Goal: Task Accomplishment & Management: Complete application form

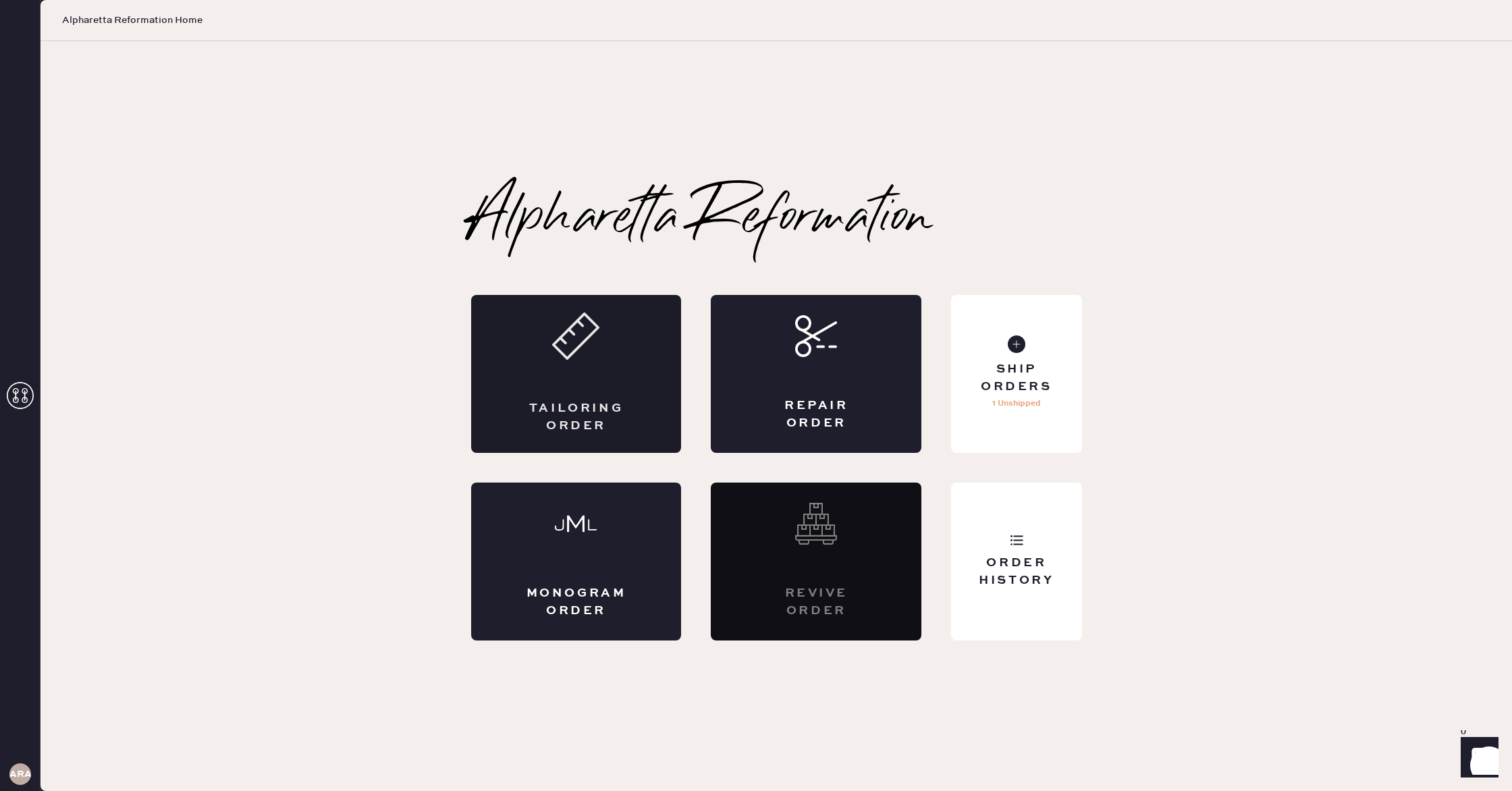
click at [566, 380] on div "Tailoring Order" at bounding box center [576, 373] width 210 height 158
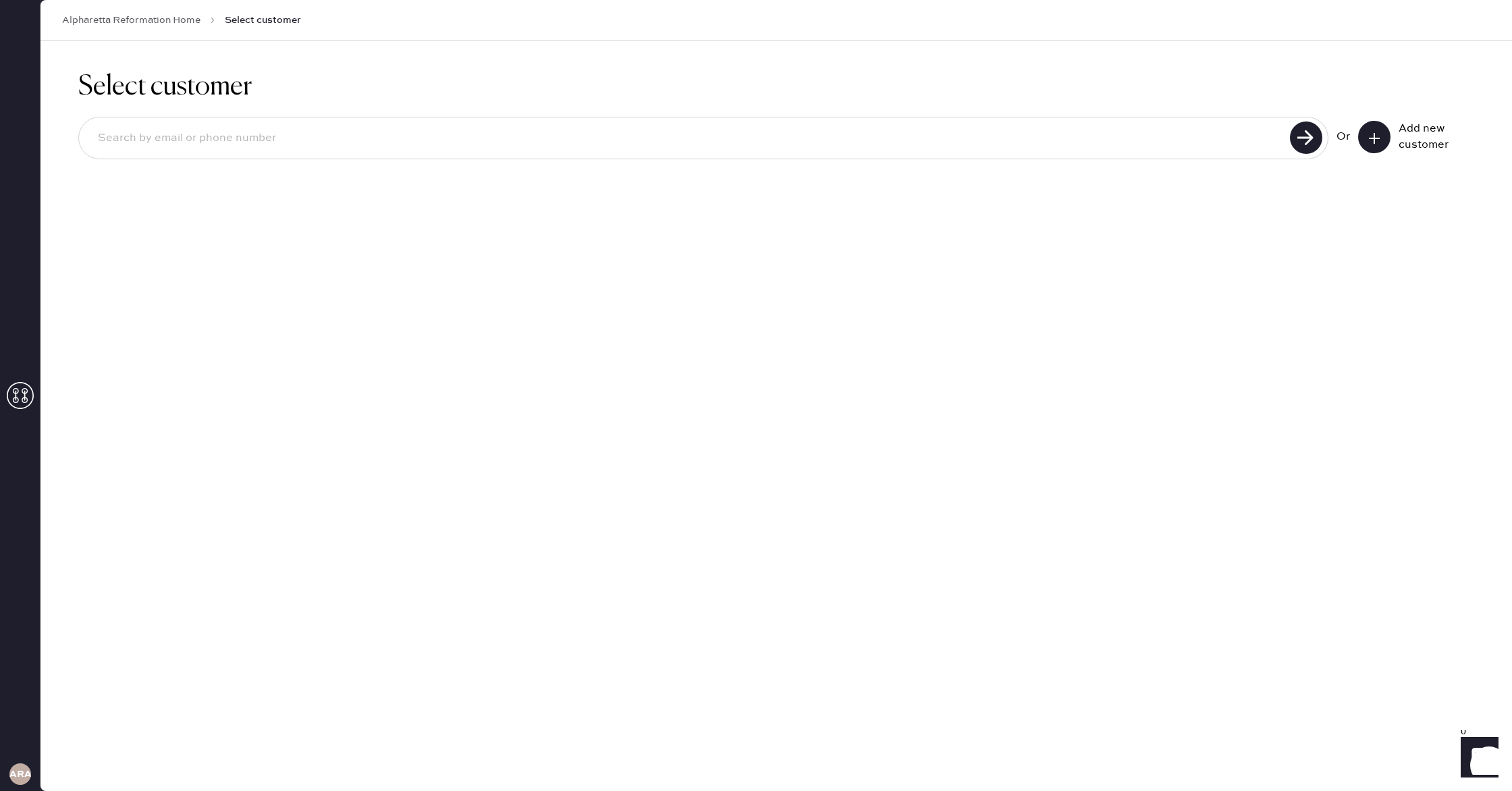
click at [1382, 134] on button at bounding box center [1374, 137] width 33 height 33
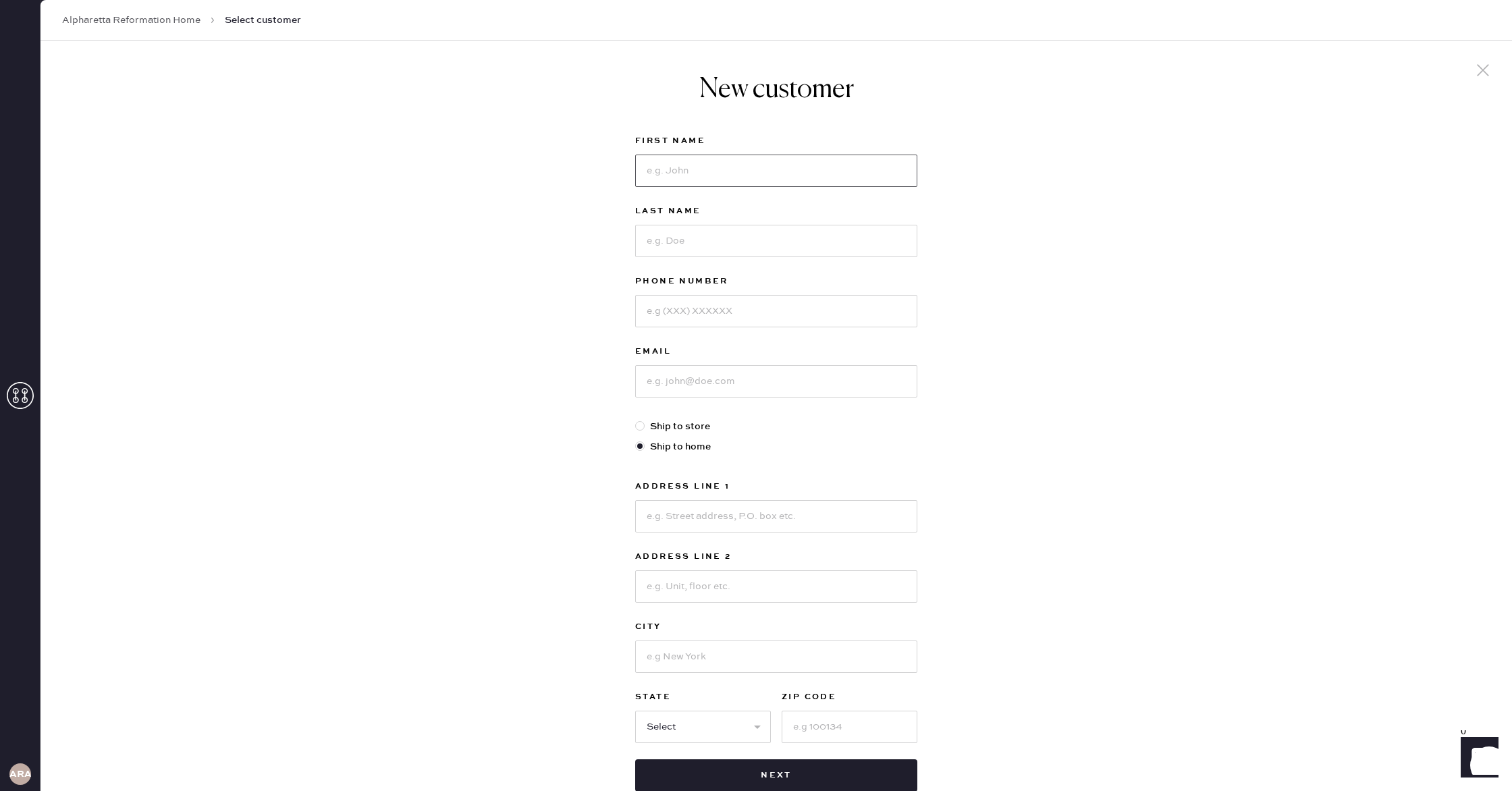
click at [771, 168] on input at bounding box center [777, 171] width 282 height 33
type input "[PERSON_NAME]"
click at [164, 22] on link "Alpharetta Reformation Home" at bounding box center [131, 20] width 139 height 14
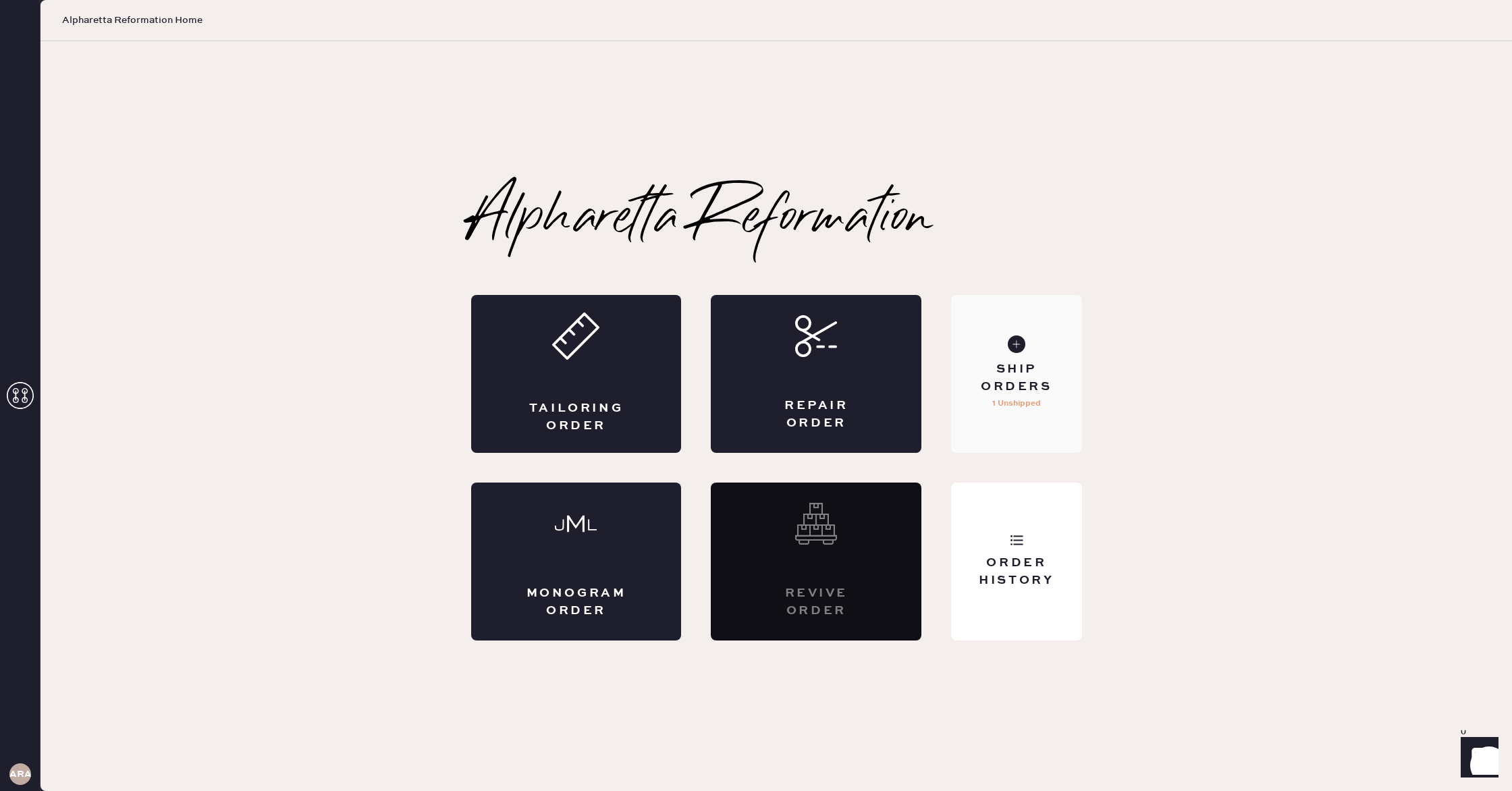
click at [1022, 363] on div "Ship Orders" at bounding box center [1016, 378] width 109 height 34
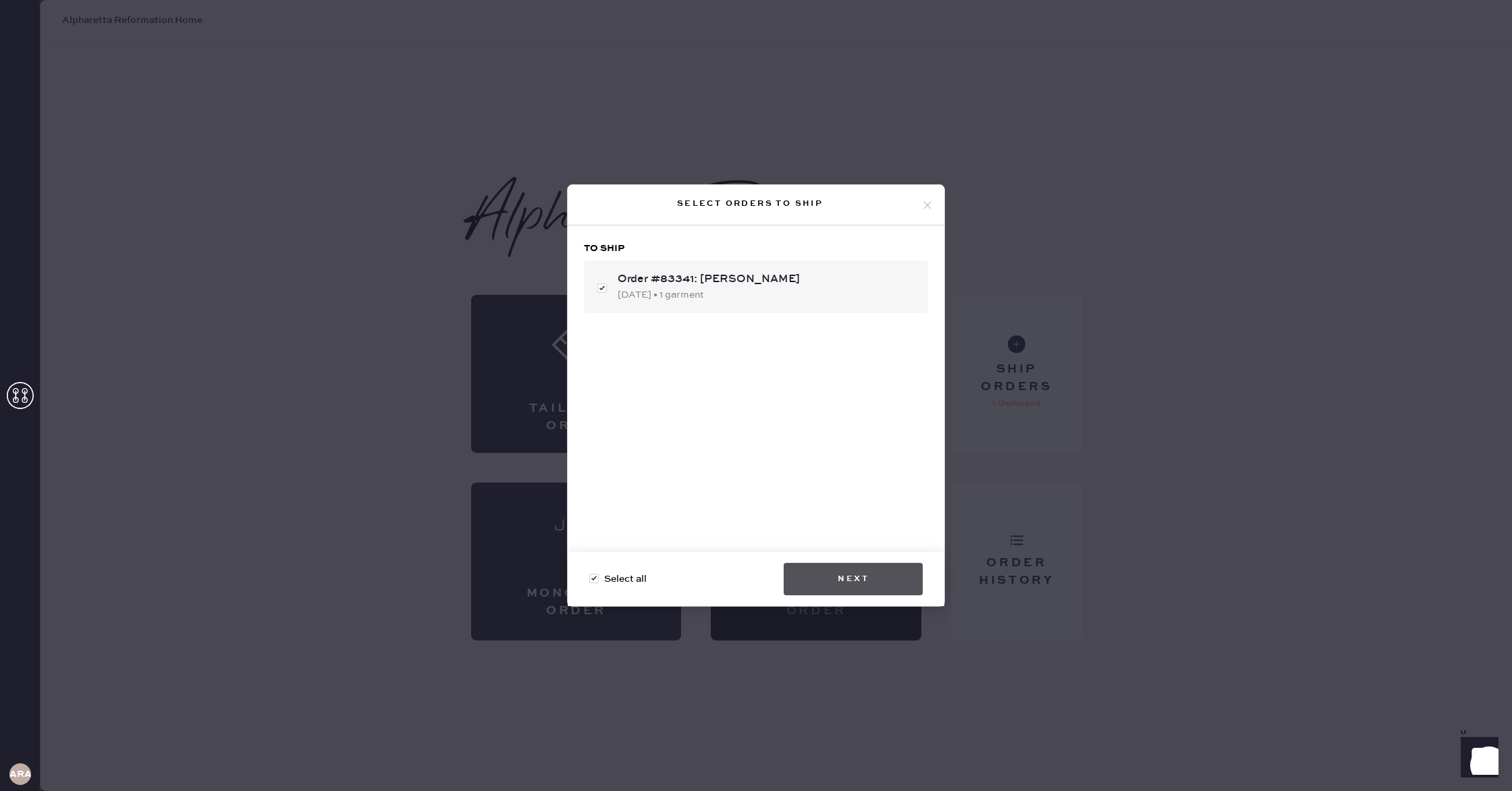
click at [877, 583] on button "Next" at bounding box center [853, 579] width 139 height 33
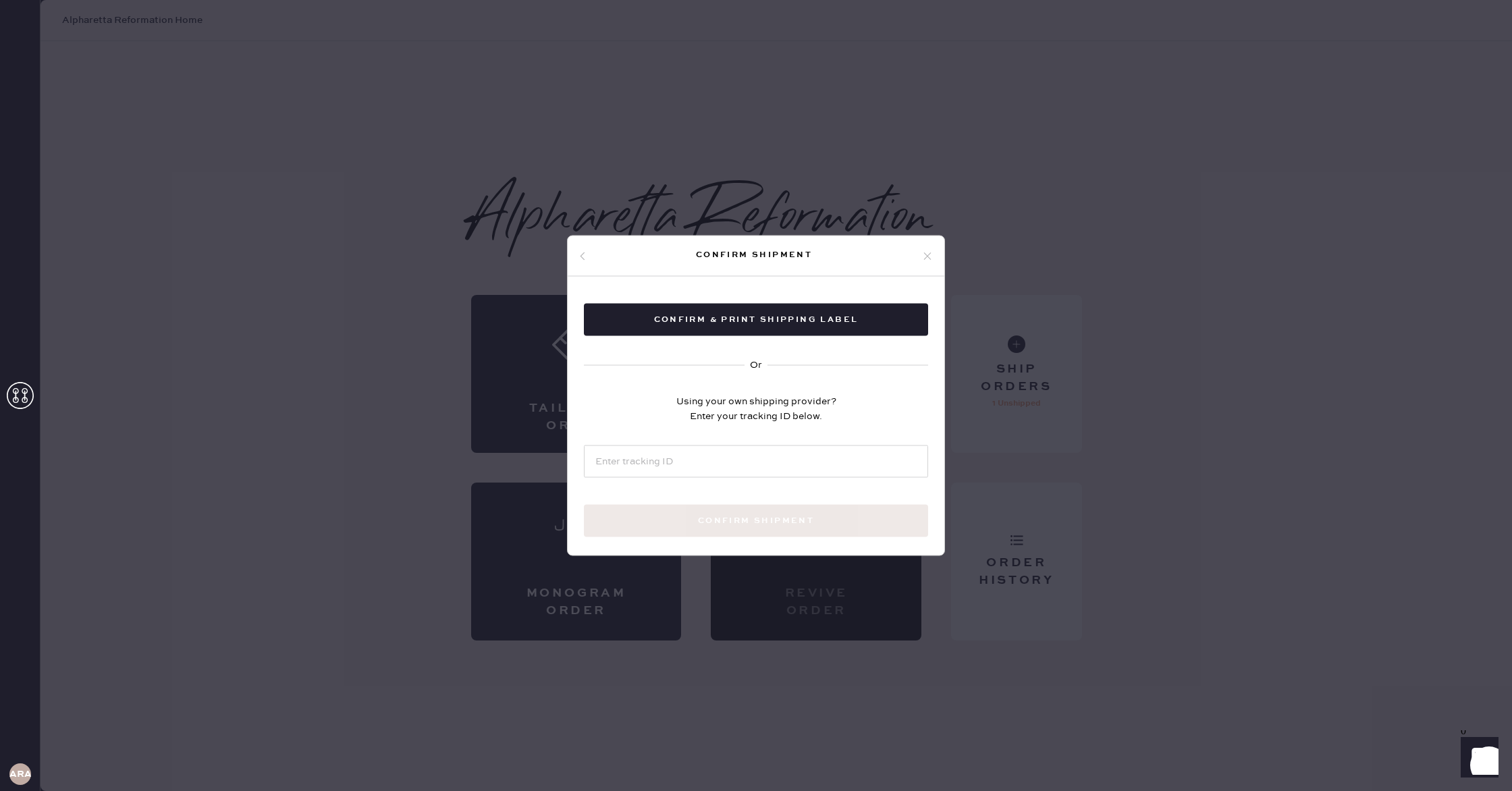
click at [929, 251] on icon at bounding box center [927, 256] width 12 height 12
